Goal: Check status

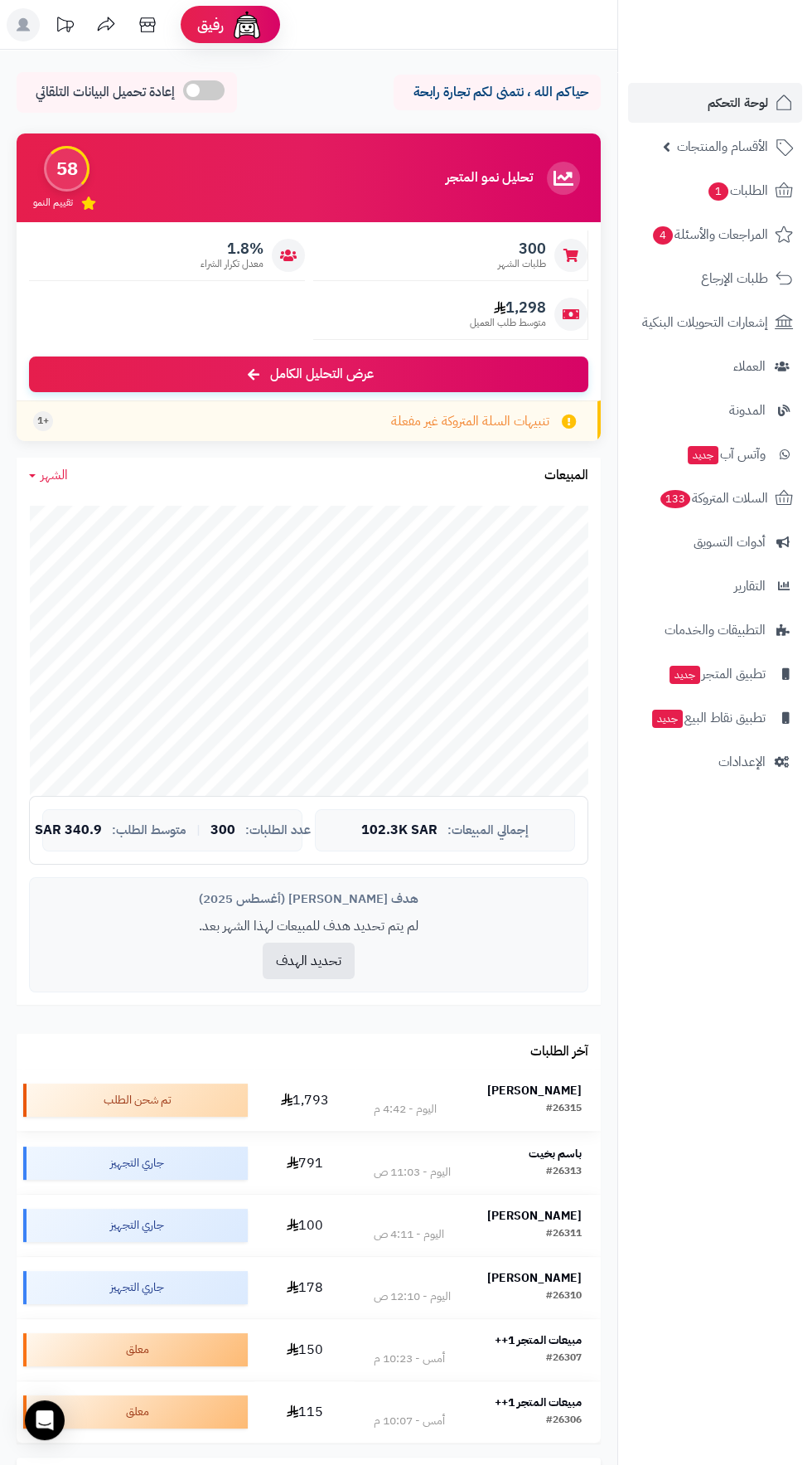
click at [542, 1082] on strong "[PERSON_NAME]" at bounding box center [535, 1091] width 95 height 18
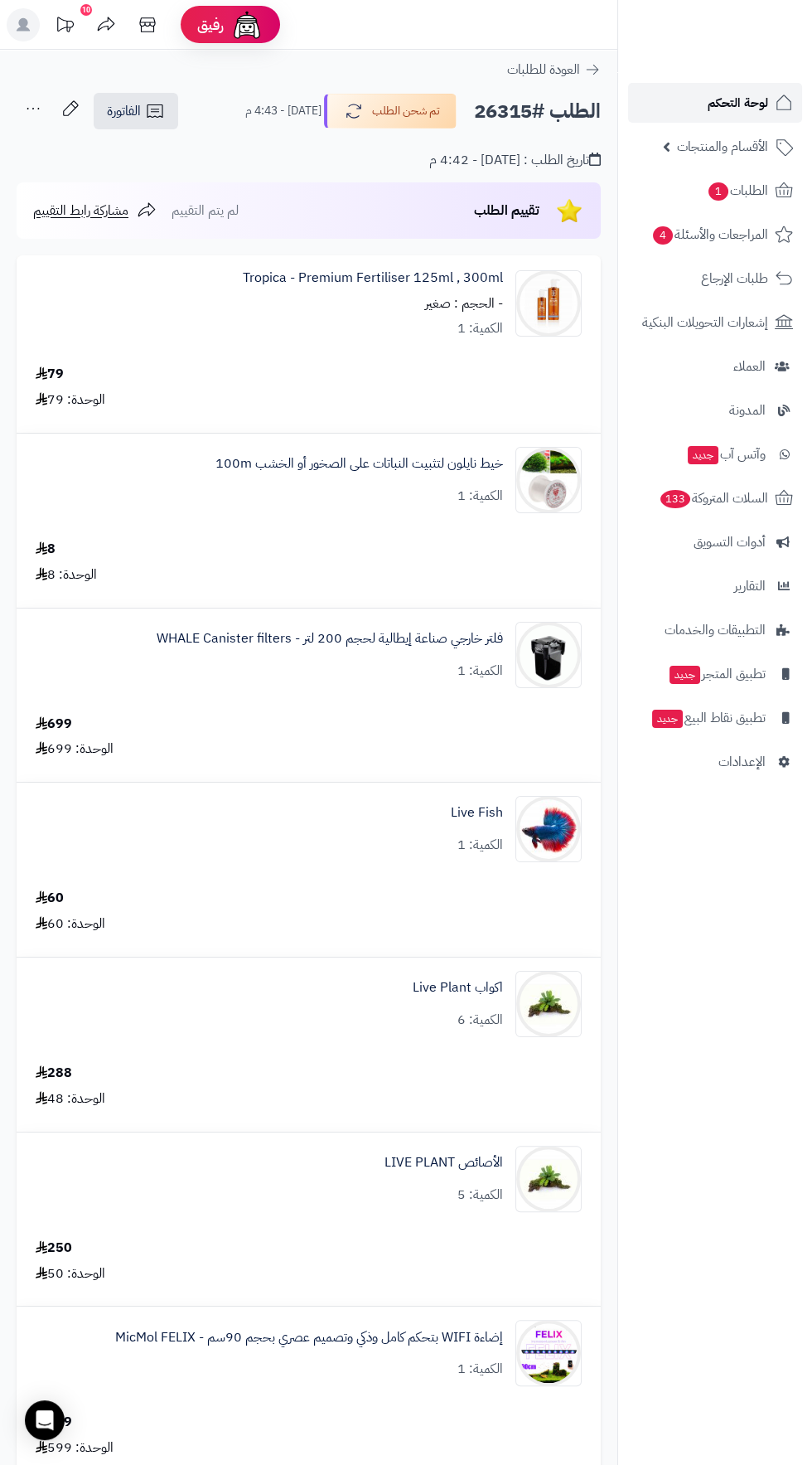
click at [732, 111] on span "لوحة التحكم" at bounding box center [737, 102] width 60 height 23
